Goal: Browse casually

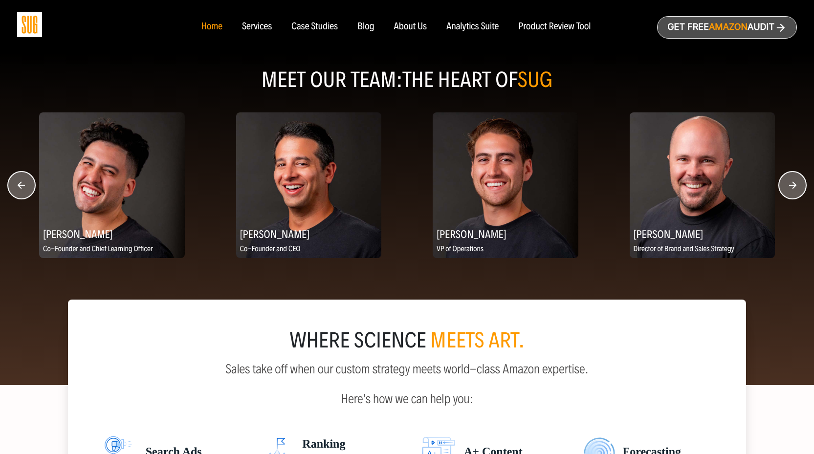
scroll to position [1222, 0]
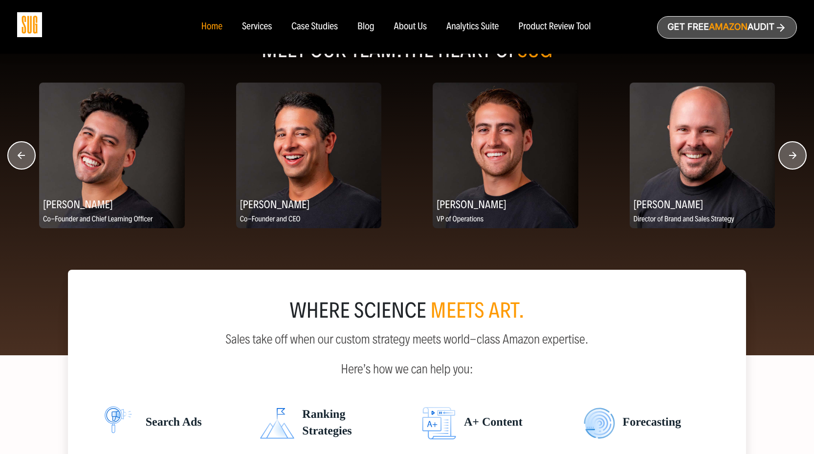
click at [780, 166] on icon "button" at bounding box center [792, 155] width 28 height 28
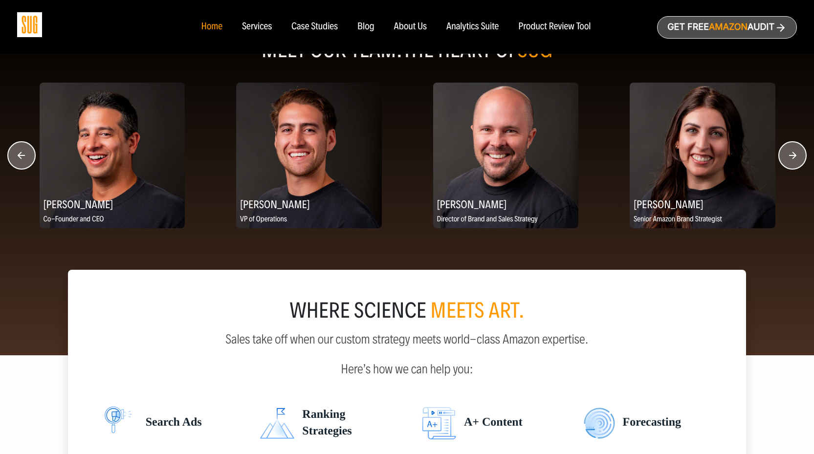
click at [781, 166] on icon "button" at bounding box center [792, 155] width 28 height 28
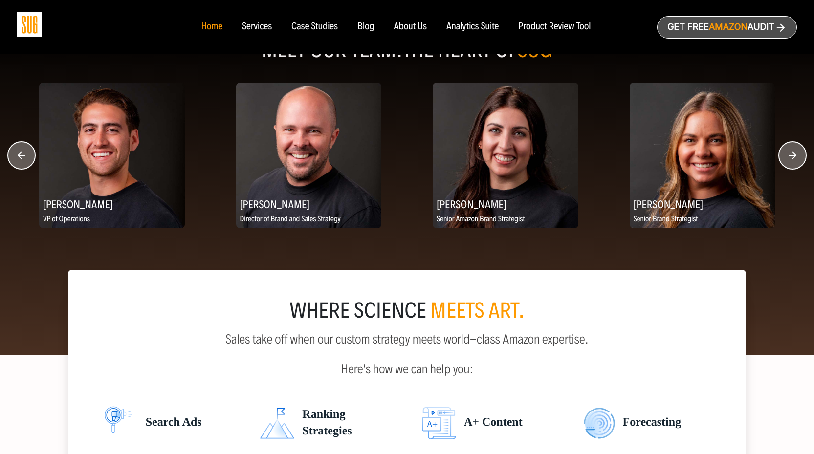
click at [781, 166] on icon "button" at bounding box center [792, 155] width 28 height 28
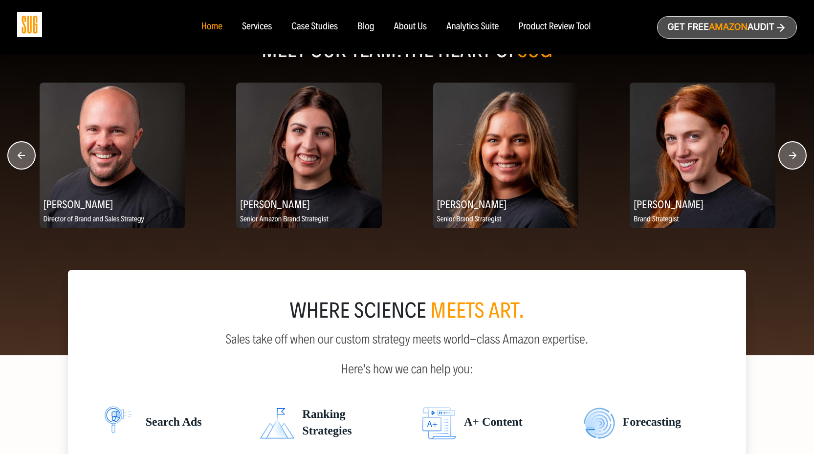
click at [781, 166] on icon "button" at bounding box center [792, 155] width 28 height 28
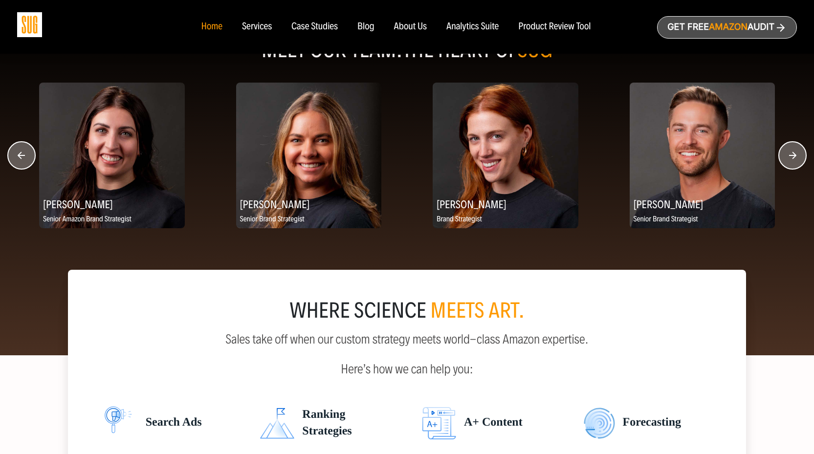
click at [789, 165] on circle "button" at bounding box center [791, 155] width 27 height 27
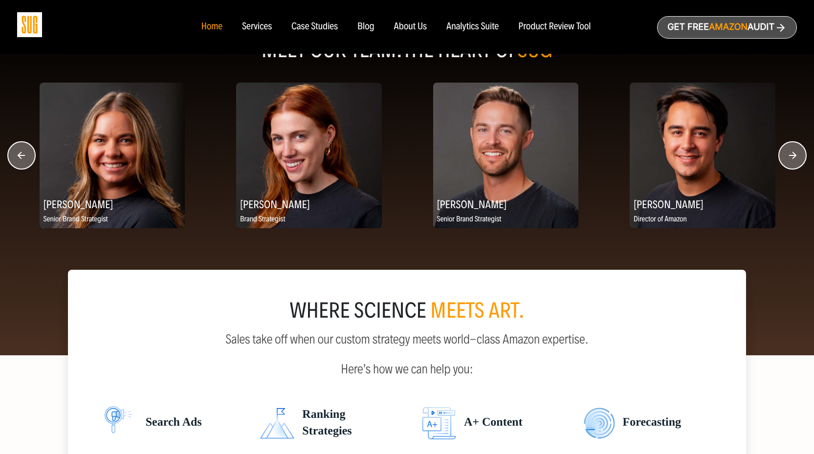
click at [789, 165] on circle "button" at bounding box center [791, 155] width 27 height 27
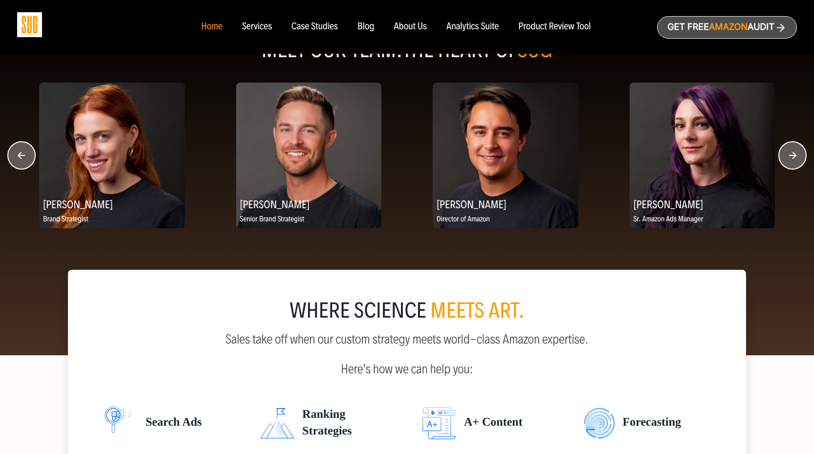
click at [789, 165] on circle "button" at bounding box center [791, 155] width 27 height 27
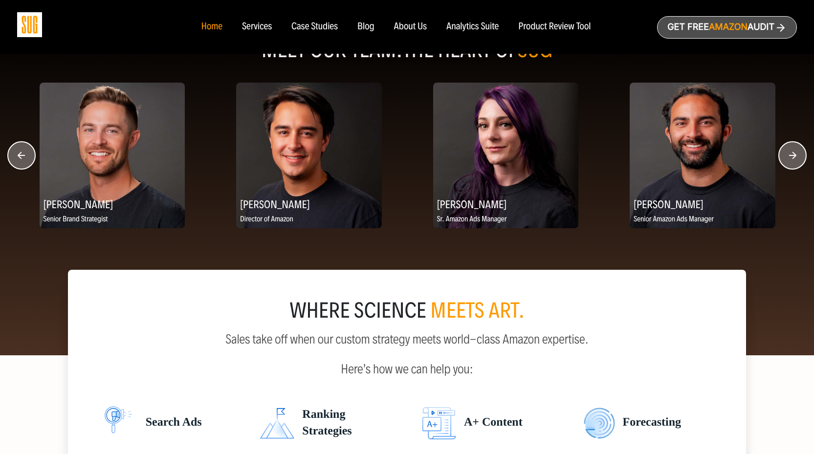
click at [789, 165] on circle "button" at bounding box center [791, 155] width 27 height 27
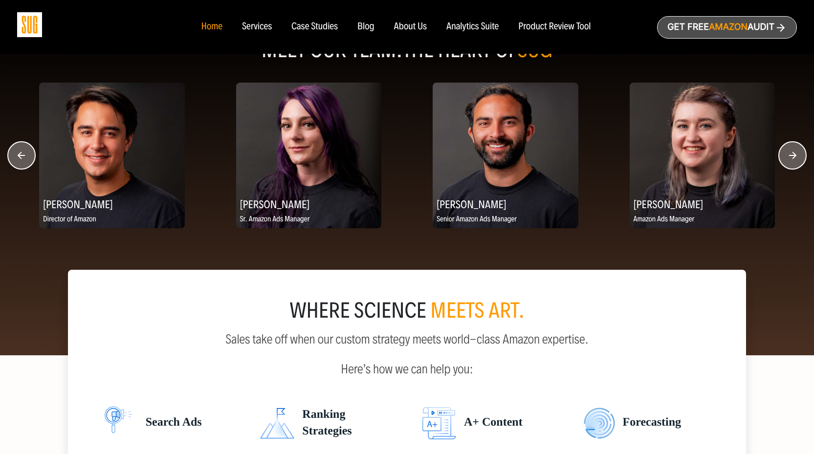
click at [789, 165] on circle "button" at bounding box center [791, 155] width 27 height 27
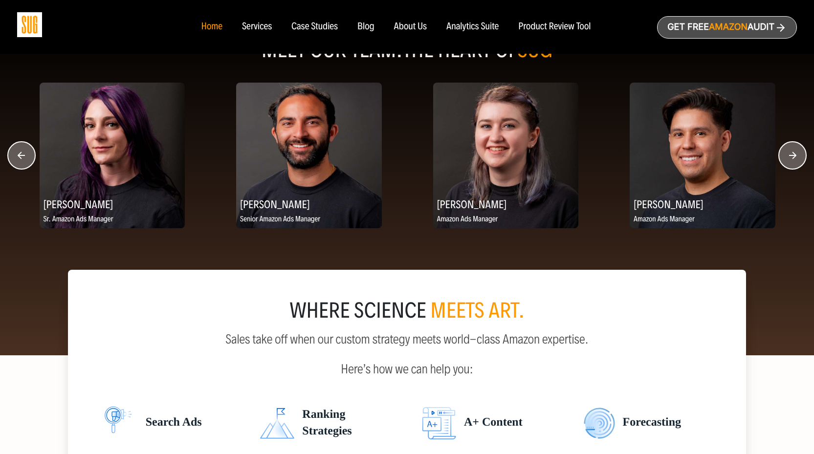
click at [789, 165] on circle "button" at bounding box center [791, 155] width 27 height 27
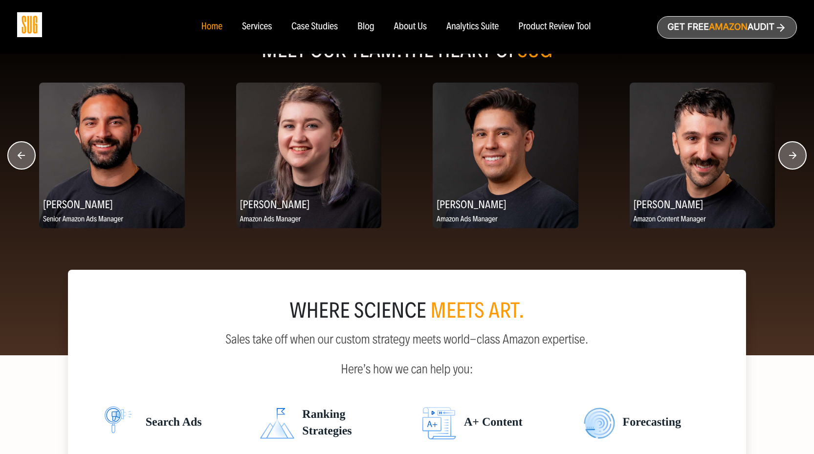
click at [789, 165] on circle "button" at bounding box center [791, 155] width 27 height 27
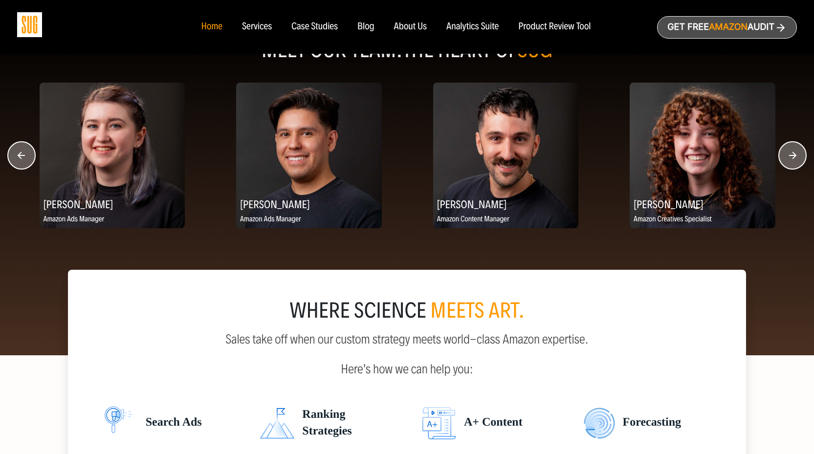
click at [789, 165] on circle "button" at bounding box center [791, 155] width 27 height 27
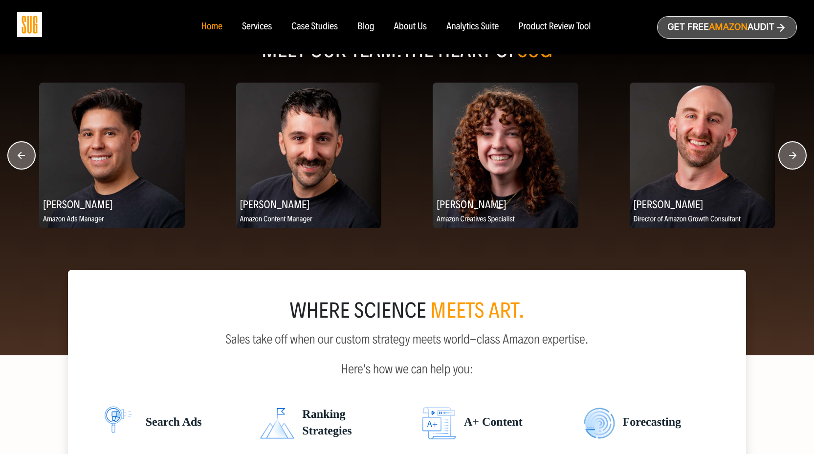
click at [789, 165] on circle "button" at bounding box center [791, 155] width 27 height 27
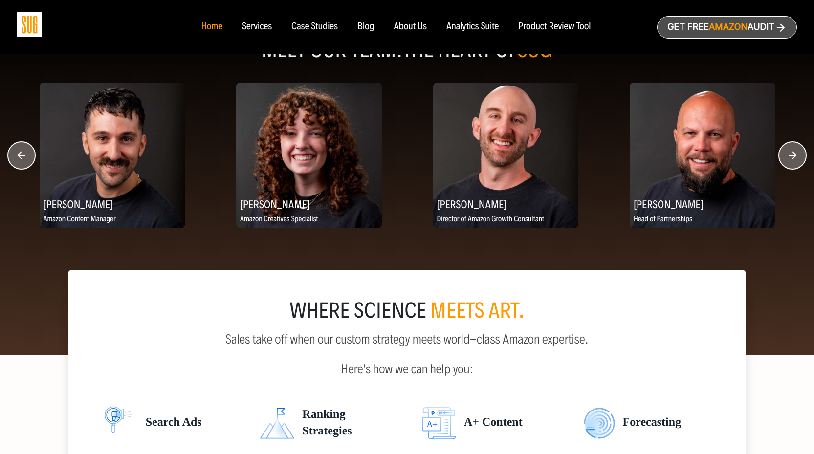
click at [789, 165] on circle "button" at bounding box center [791, 155] width 27 height 27
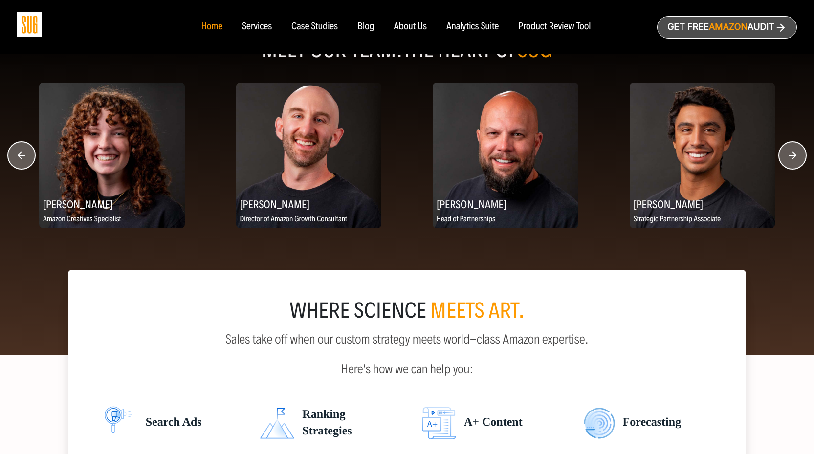
click at [789, 165] on circle "button" at bounding box center [791, 155] width 27 height 27
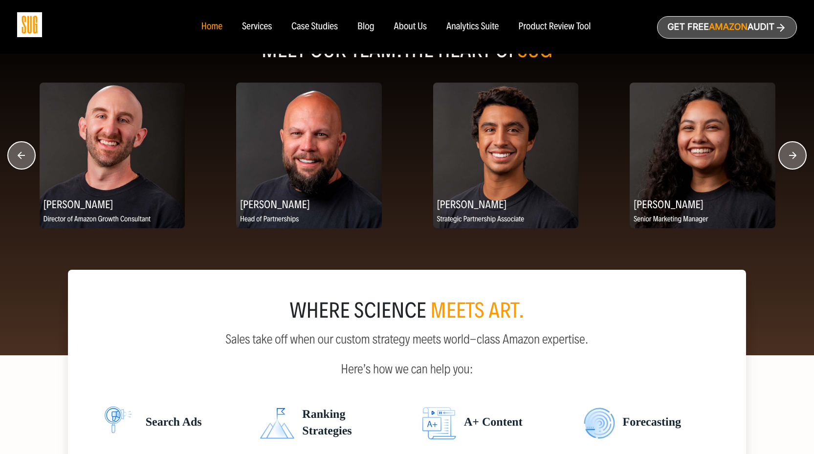
click at [789, 165] on circle "button" at bounding box center [791, 155] width 27 height 27
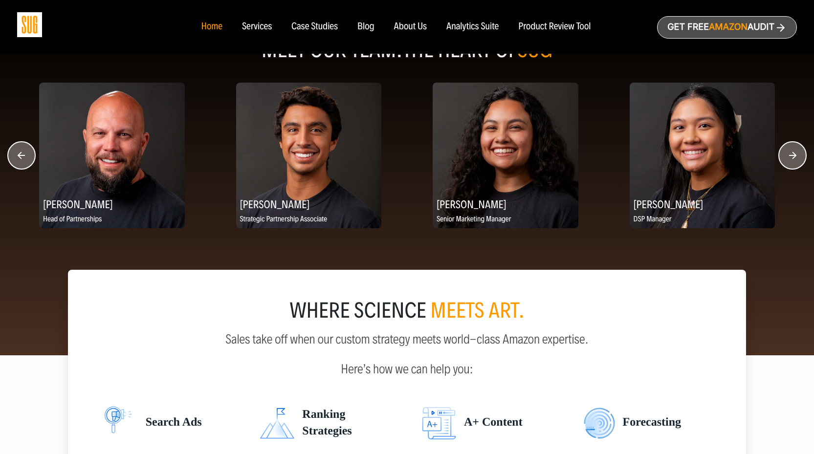
click at [789, 165] on circle "button" at bounding box center [791, 155] width 27 height 27
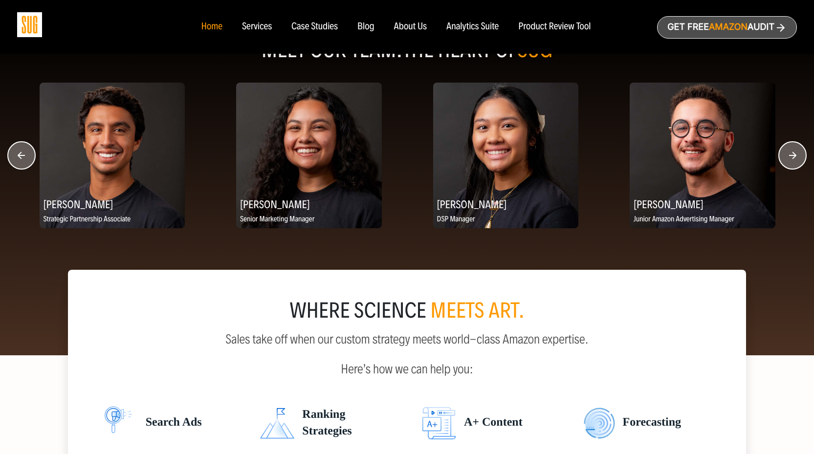
click at [789, 165] on circle "button" at bounding box center [791, 155] width 27 height 27
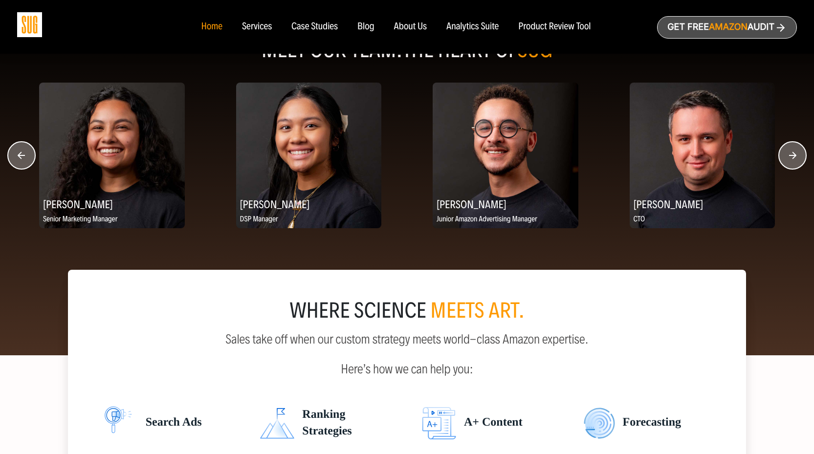
click at [789, 165] on circle "button" at bounding box center [791, 155] width 27 height 27
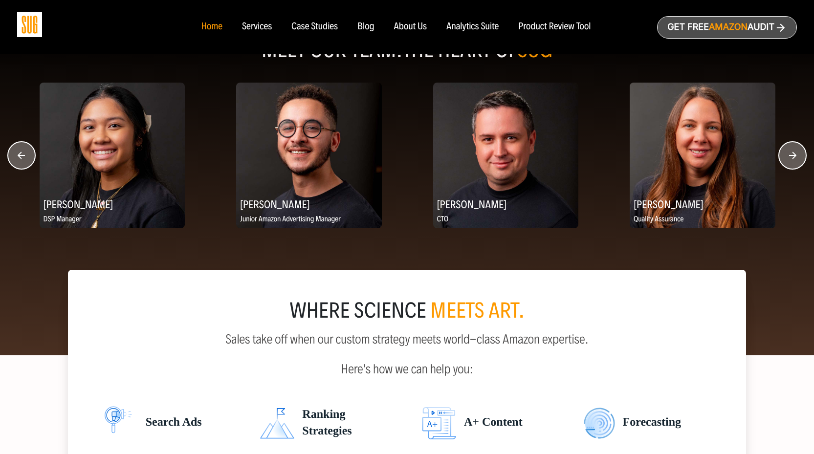
click at [789, 165] on circle "button" at bounding box center [791, 155] width 27 height 27
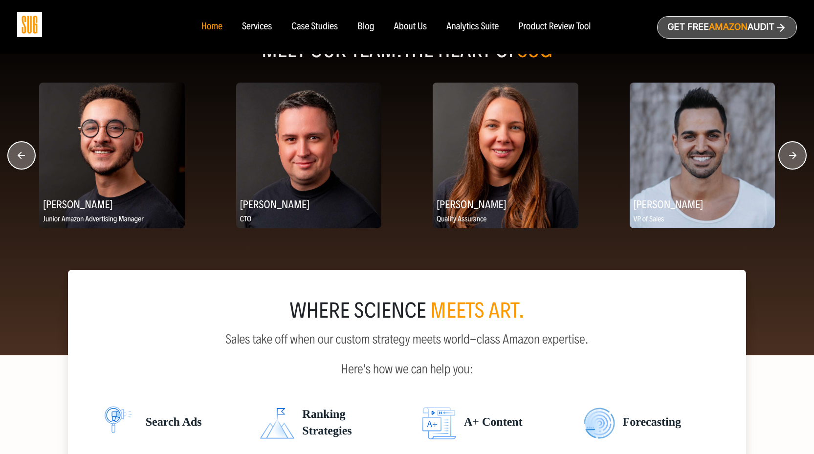
click at [789, 165] on circle "button" at bounding box center [791, 155] width 27 height 27
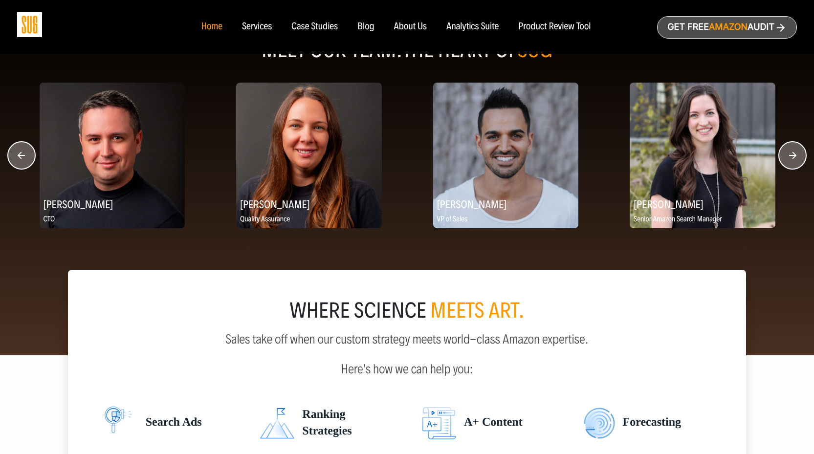
click at [789, 165] on circle "button" at bounding box center [791, 155] width 27 height 27
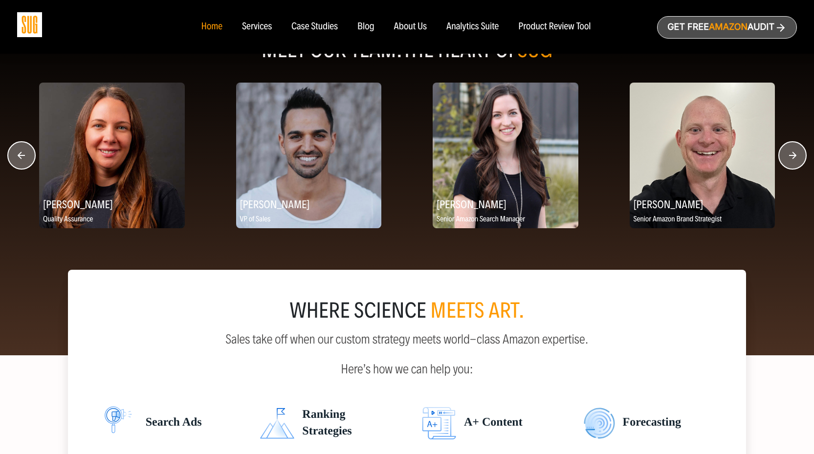
click at [789, 165] on circle "button" at bounding box center [791, 155] width 27 height 27
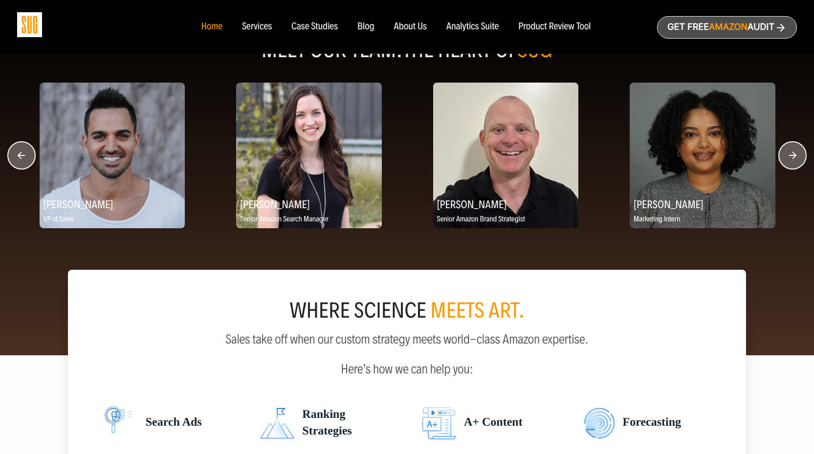
click at [789, 165] on circle "button" at bounding box center [791, 155] width 27 height 27
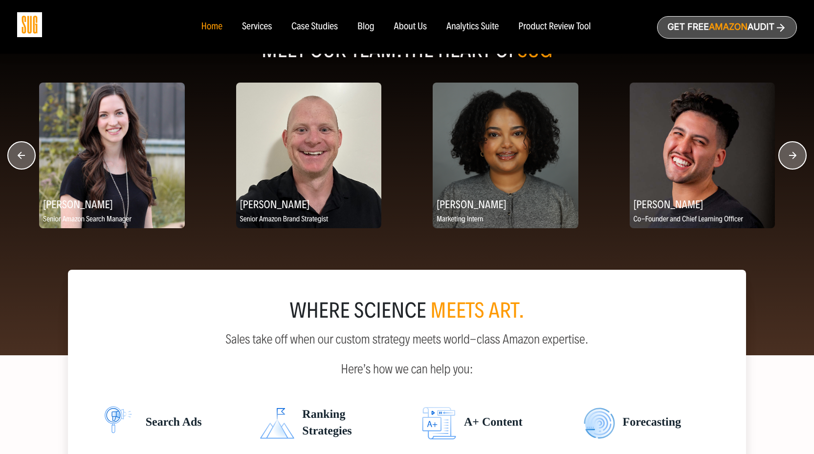
click at [789, 165] on circle "button" at bounding box center [791, 155] width 27 height 27
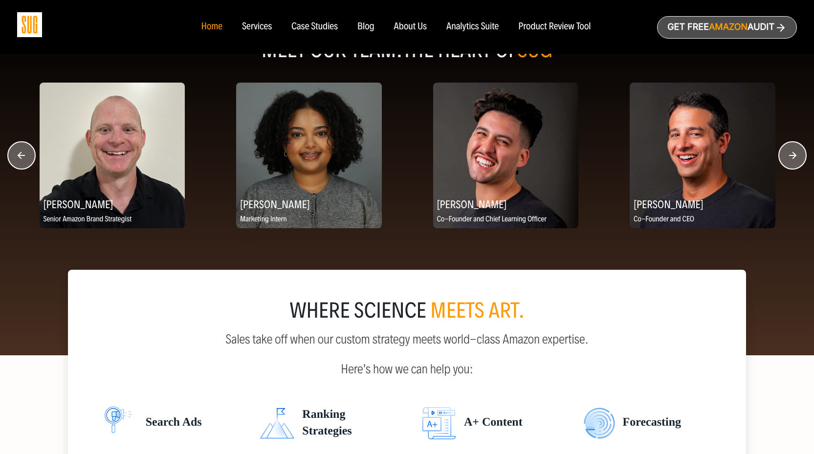
click at [789, 165] on circle "button" at bounding box center [791, 155] width 27 height 27
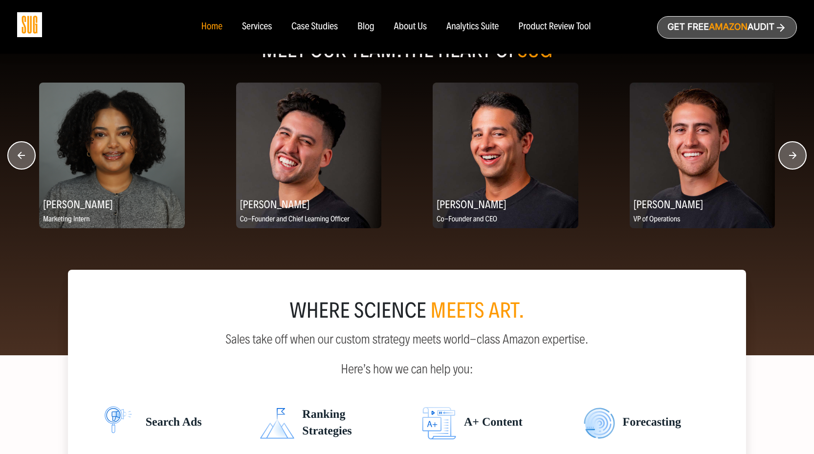
click at [789, 165] on circle "button" at bounding box center [791, 155] width 27 height 27
